Goal: Navigation & Orientation: Find specific page/section

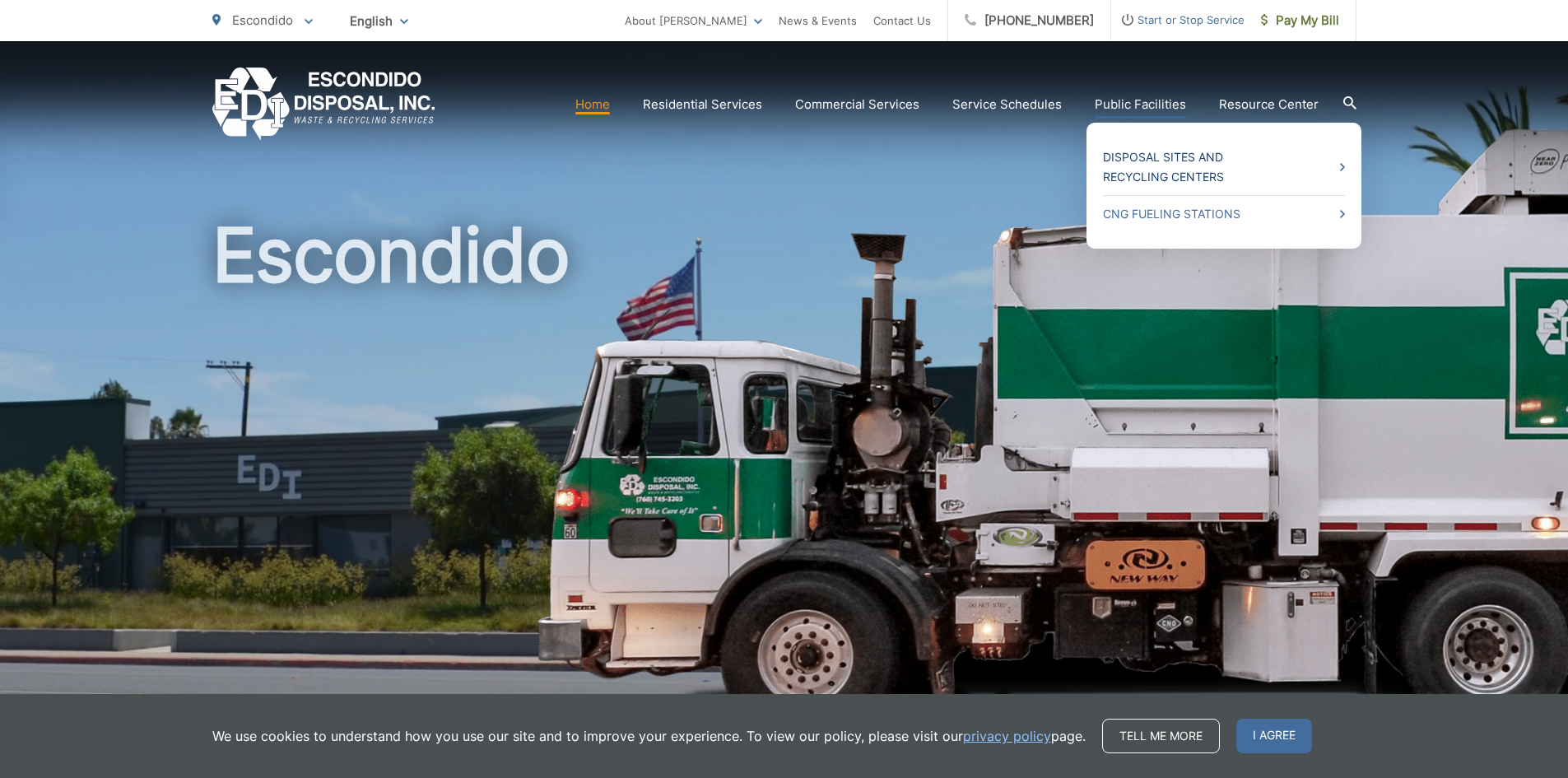
click at [1169, 157] on link "Disposal Sites and Recycling Centers" at bounding box center [1224, 167] width 242 height 40
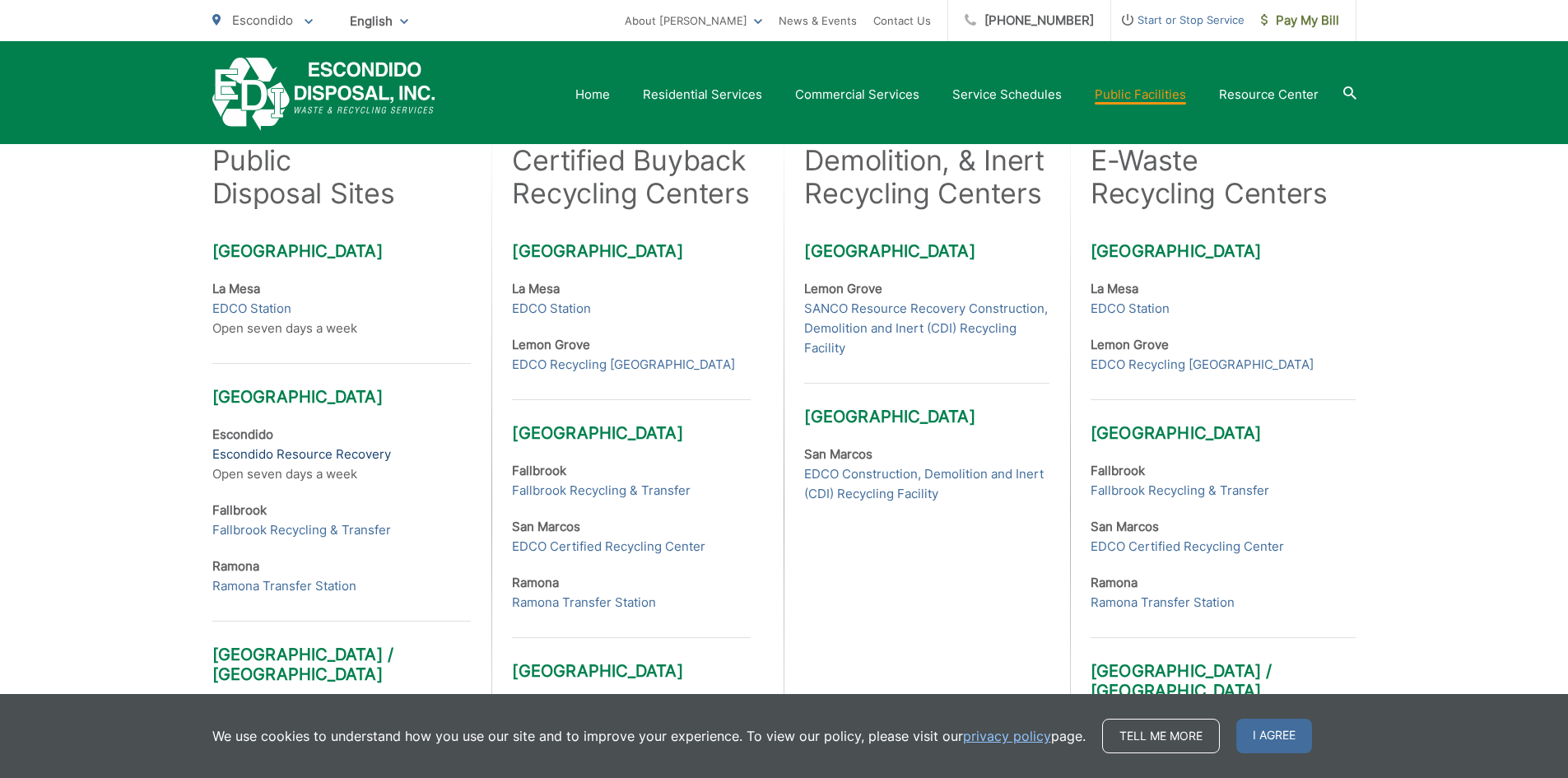
scroll to position [494, 0]
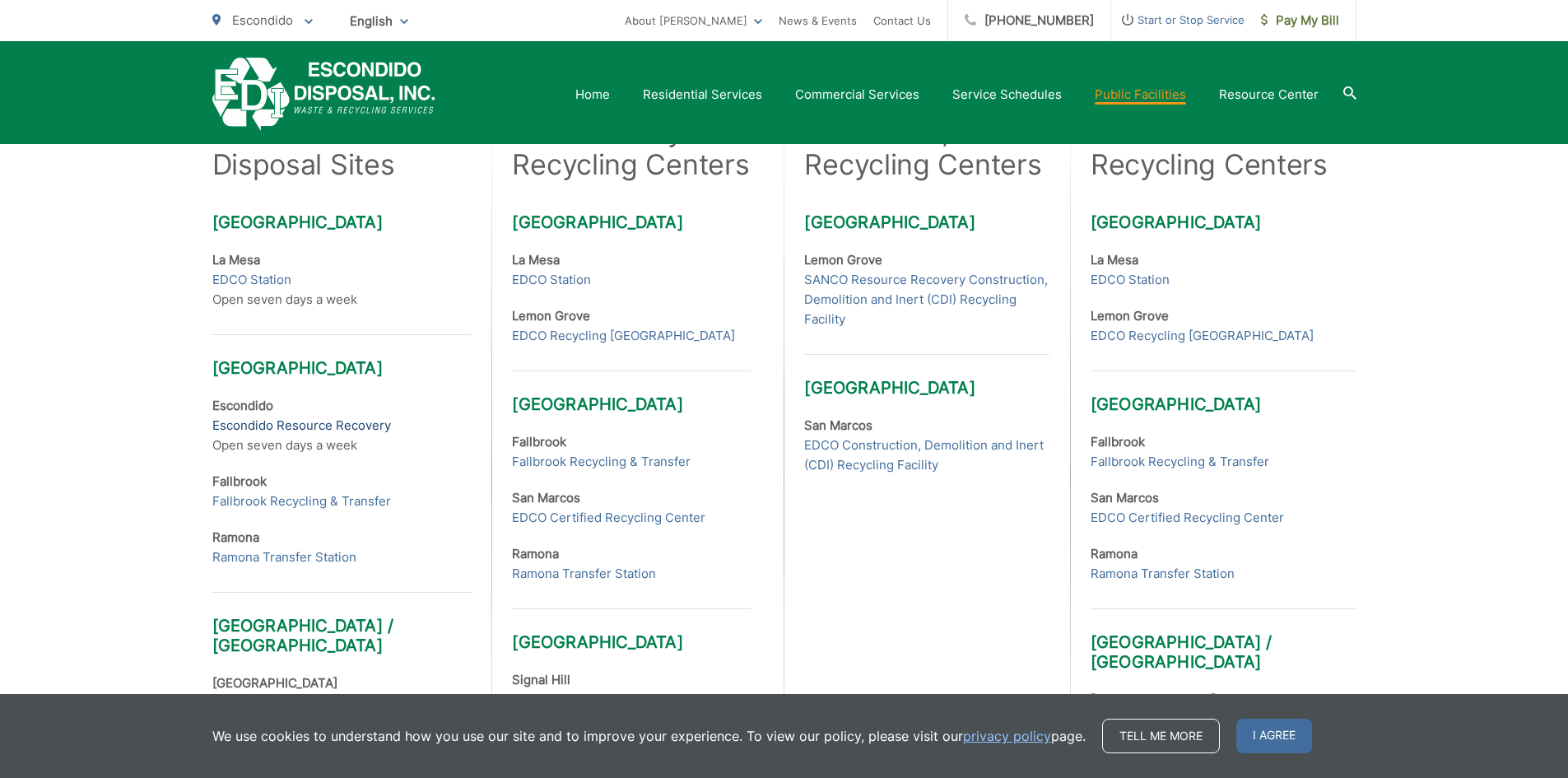
click at [314, 423] on link "Escondido Resource Recovery" at bounding box center [301, 426] width 179 height 19
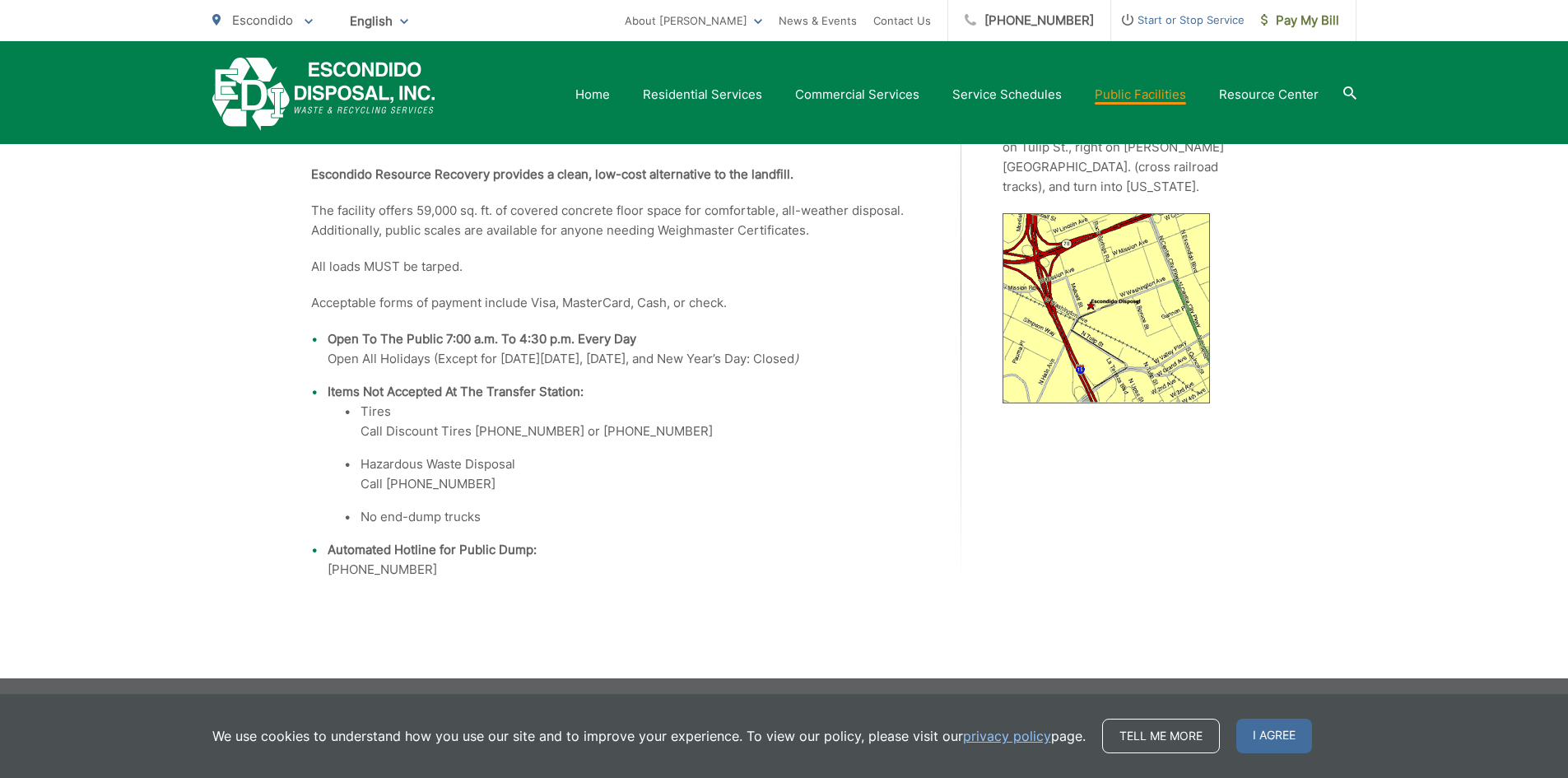
scroll to position [504, 0]
